Goal: Navigation & Orientation: Find specific page/section

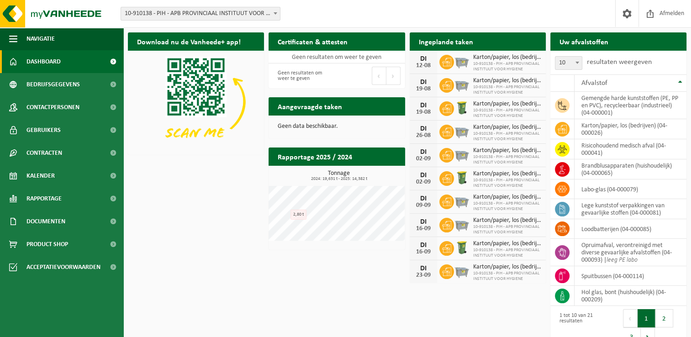
drag, startPoint x: 176, startPoint y: 244, endPoint x: 232, endPoint y: 317, distance: 91.5
click at [176, 244] on div "Download nu de Vanheede+ app! Verberg Certificaten & attesten Bekijk uw certifi…" at bounding box center [407, 190] width 563 height 325
click at [175, 276] on div "Download nu de Vanheede+ app! Verberg Certificaten & attesten Bekijk uw certifi…" at bounding box center [407, 190] width 563 height 325
click at [228, 200] on div "Download nu de Vanheede+ app! Verberg Certificaten & attesten Bekijk uw certifi…" at bounding box center [407, 190] width 563 height 325
drag, startPoint x: 207, startPoint y: 249, endPoint x: 186, endPoint y: 330, distance: 83.5
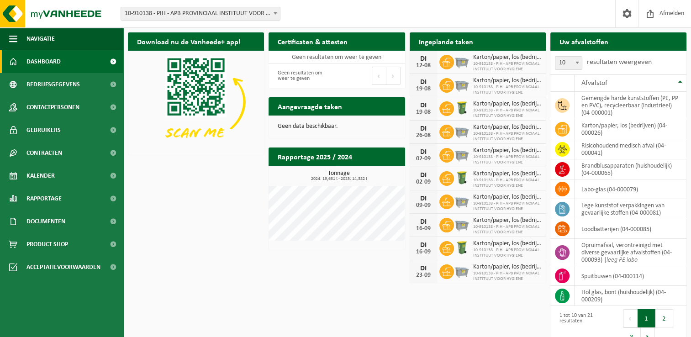
click at [207, 249] on div "Download nu de Vanheede+ app! Verberg Certificaten & attesten Bekijk uw certifi…" at bounding box center [407, 190] width 563 height 325
drag, startPoint x: 174, startPoint y: 182, endPoint x: 174, endPoint y: 176, distance: 5.5
click at [174, 182] on div "Download nu de Vanheede+ app! Verberg Certificaten & attesten Bekijk uw certifi…" at bounding box center [407, 190] width 563 height 325
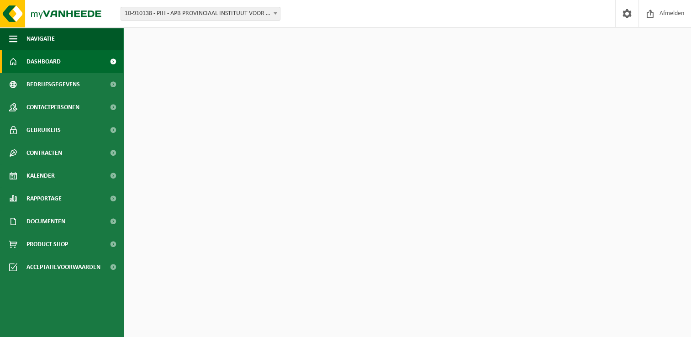
drag, startPoint x: 0, startPoint y: 0, endPoint x: 199, endPoint y: 249, distance: 319.1
click at [199, 249] on div "Download nu de Vanheede+ app! Verberg Certificaten & attesten Bekijk uw certifi…" at bounding box center [407, 190] width 563 height 325
